Goal: Task Accomplishment & Management: Use online tool/utility

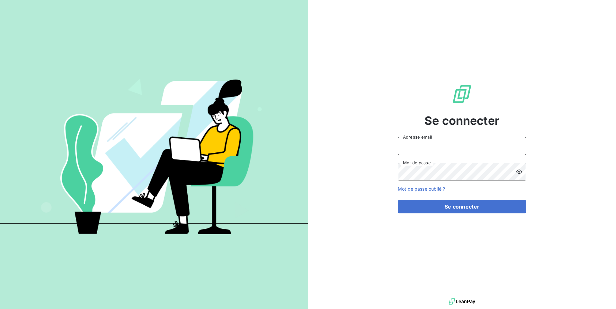
click at [450, 146] on input "Adresse email" at bounding box center [462, 146] width 128 height 18
paste input "stti"
type input "admin@stti"
click at [398, 200] on button "Se connecter" at bounding box center [462, 206] width 128 height 13
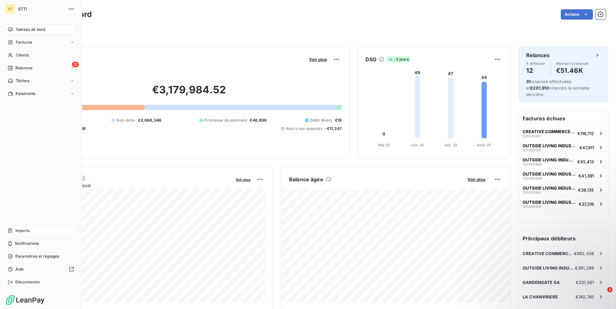
click at [13, 230] on div "Imports" at bounding box center [41, 231] width 72 height 10
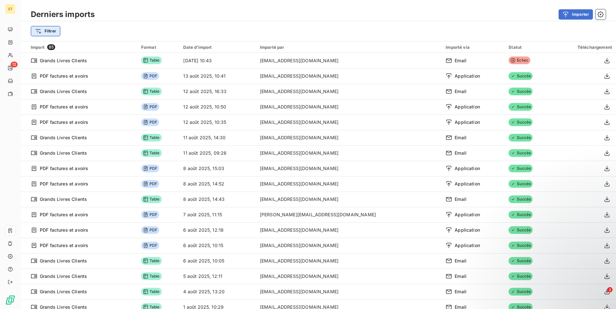
click at [47, 32] on html "ST 12 Derniers imports Importer Filtrer Import 85 Format Date d’import Importé …" at bounding box center [308, 154] width 616 height 309
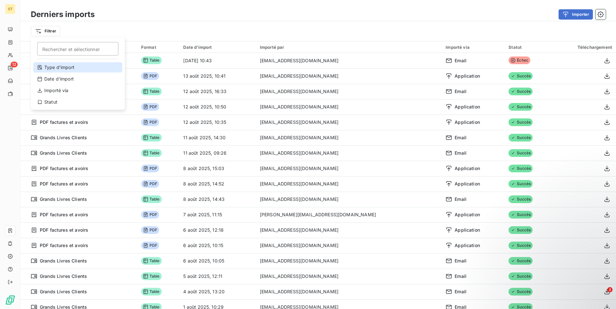
click at [57, 65] on div "Type d’import" at bounding box center [77, 67] width 89 height 10
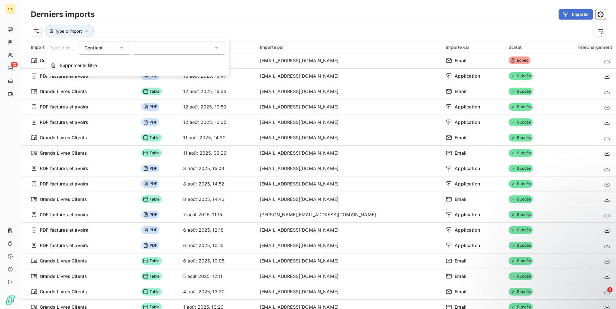
click at [132, 48] on div "Type d’import Contient is" at bounding box center [137, 47] width 176 height 13
click at [174, 47] on div at bounding box center [179, 47] width 92 height 13
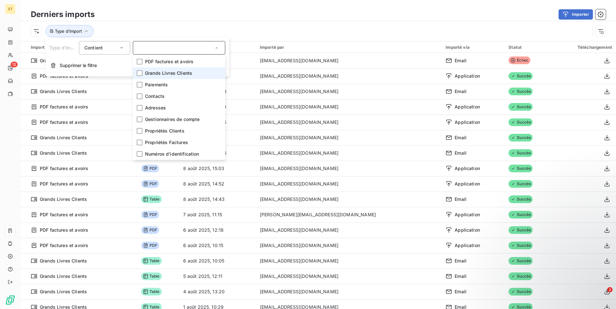
click at [165, 71] on span "Grands Livres Clients" at bounding box center [168, 73] width 47 height 6
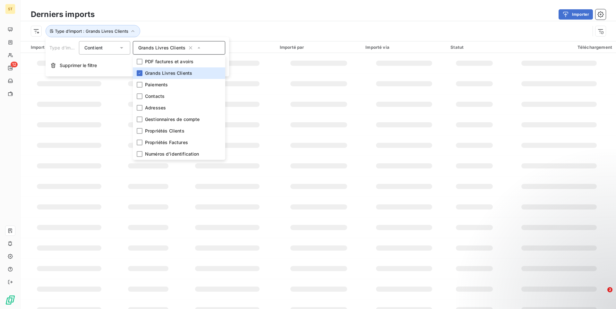
click at [185, 30] on div "Type d’import : Grands Livres Clients" at bounding box center [310, 31] width 559 height 12
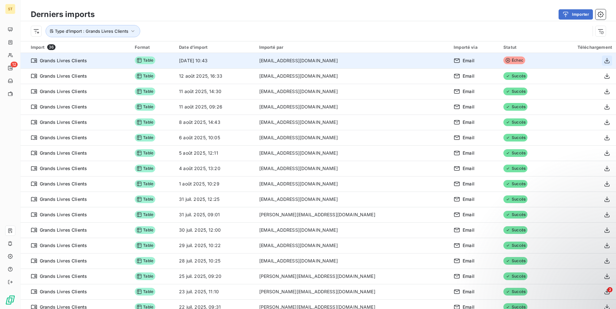
click at [608, 61] on icon "button" at bounding box center [607, 60] width 6 height 6
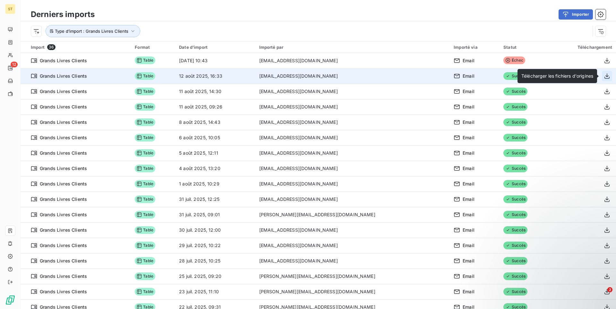
click at [609, 78] on icon "button" at bounding box center [607, 76] width 6 height 6
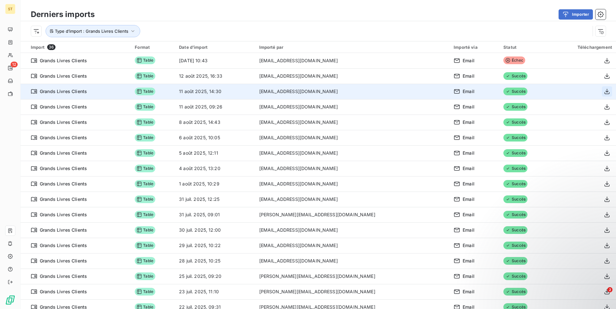
click at [604, 92] on button "button" at bounding box center [607, 91] width 10 height 10
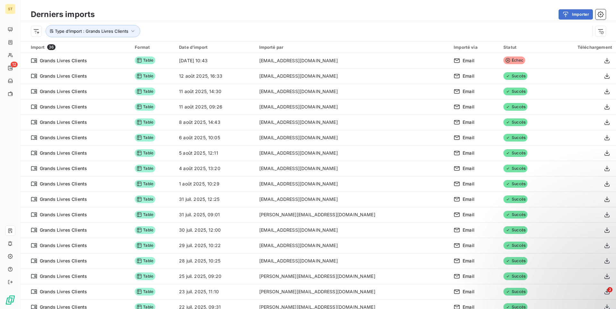
click at [364, 19] on div "Importer" at bounding box center [353, 14] width 503 height 10
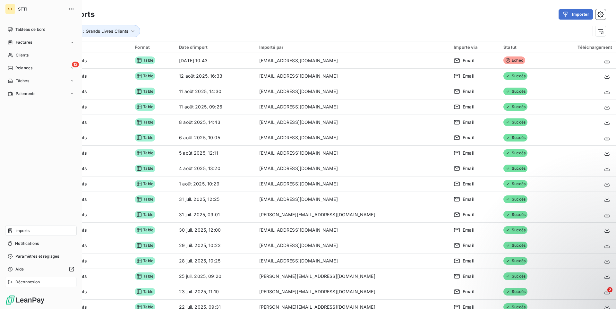
click at [32, 284] on span "Déconnexion" at bounding box center [27, 282] width 25 height 6
